Goal: Find specific page/section: Find specific page/section

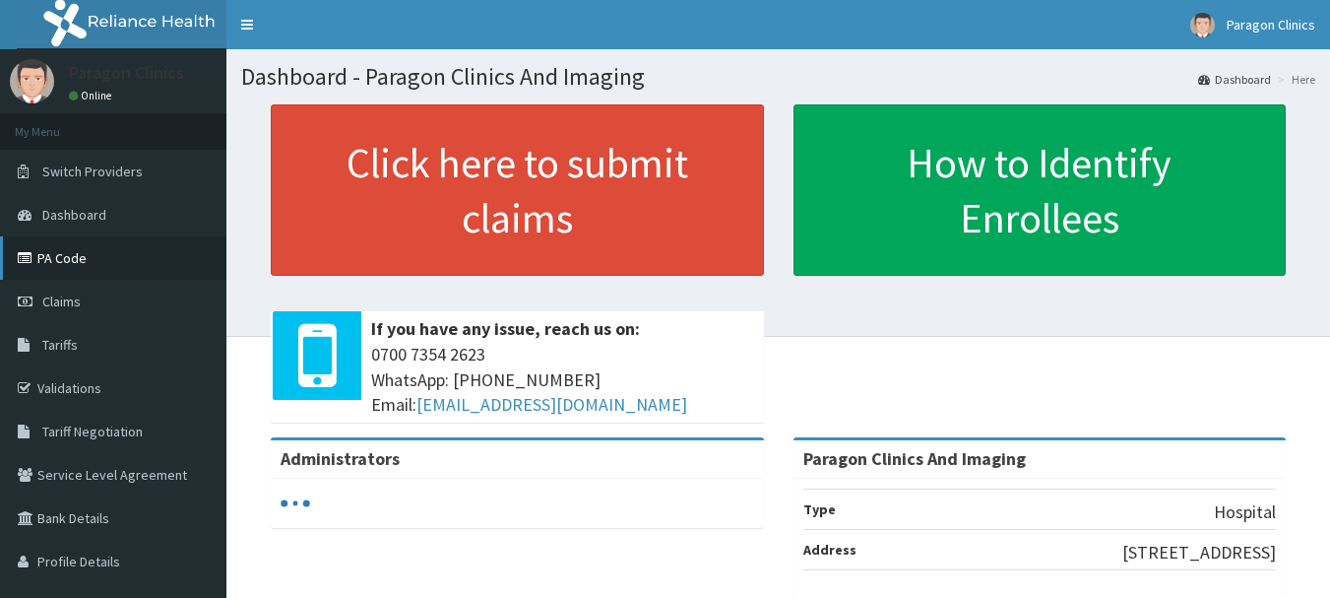
click at [89, 246] on link "PA Code" at bounding box center [113, 257] width 226 height 43
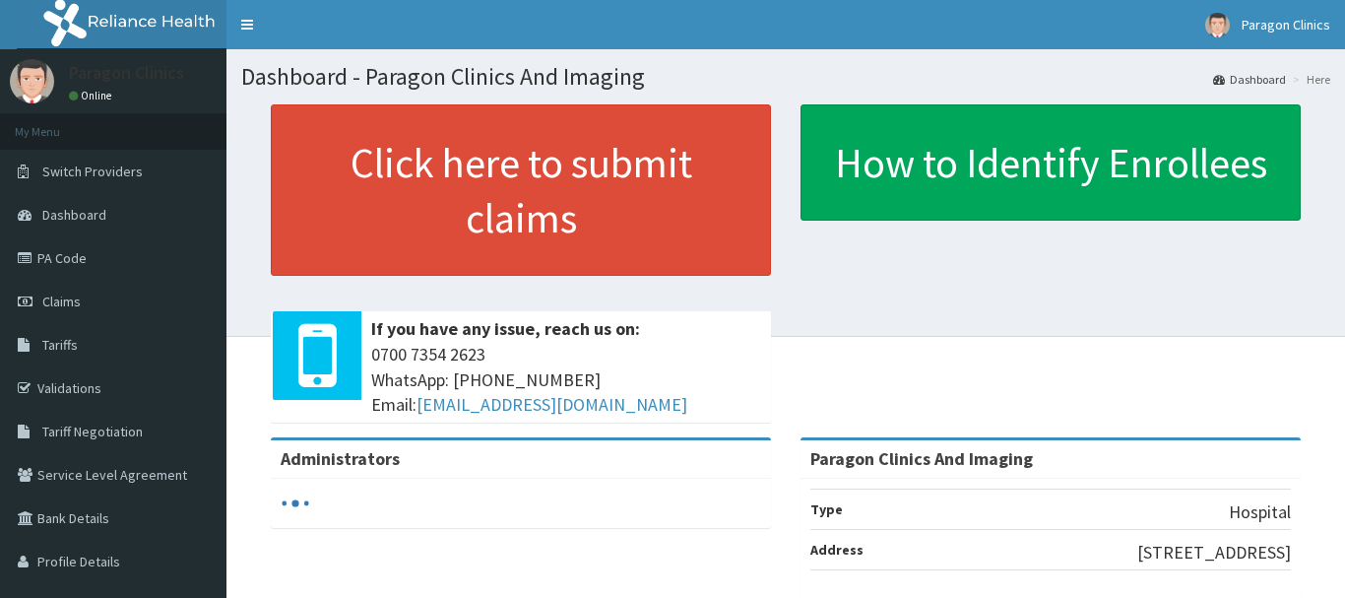
click at [94, 384] on link "Validations" at bounding box center [113, 387] width 226 height 43
